Goal: Check status: Check status

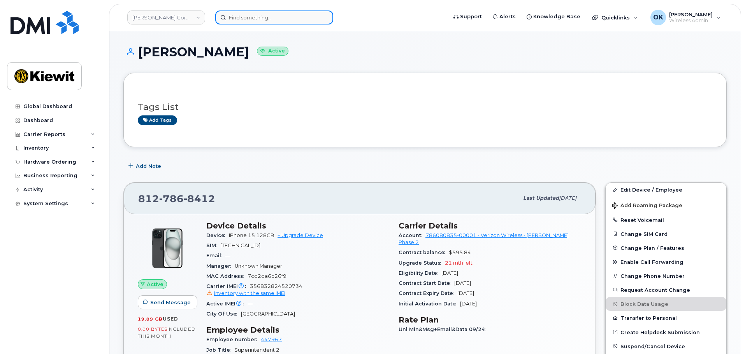
click at [251, 18] on input at bounding box center [274, 18] width 118 height 14
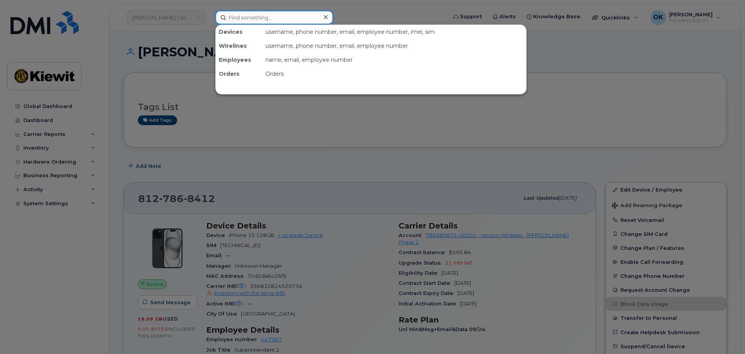
paste input "00584171"
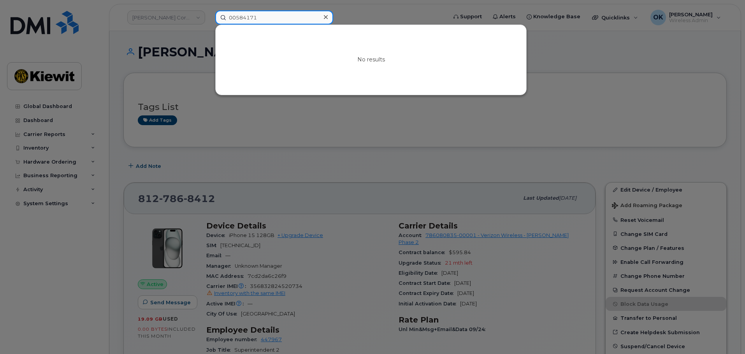
click at [238, 17] on input "00584171" at bounding box center [274, 18] width 118 height 14
type input "584171"
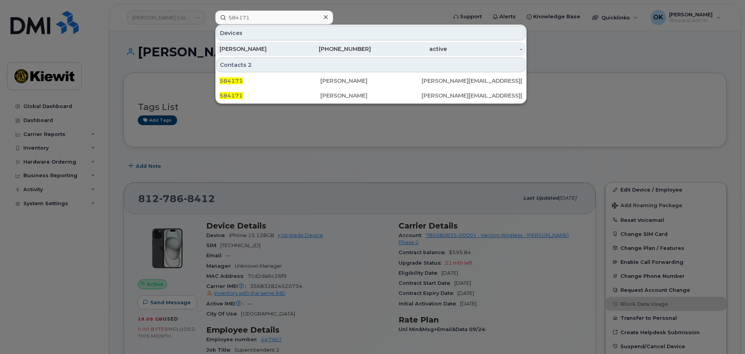
click at [375, 50] on div "active" at bounding box center [409, 49] width 76 height 8
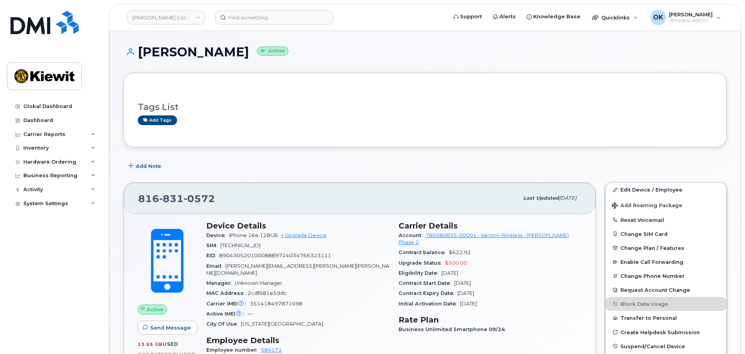
click at [348, 160] on div "Add Note" at bounding box center [424, 166] width 603 height 14
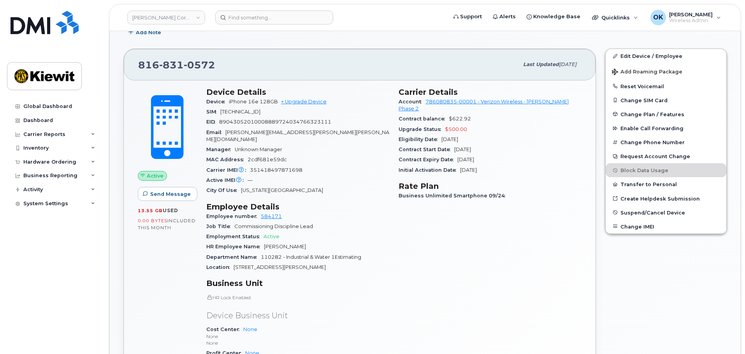
scroll to position [39, 0]
